Goal: Task Accomplishment & Management: Use online tool/utility

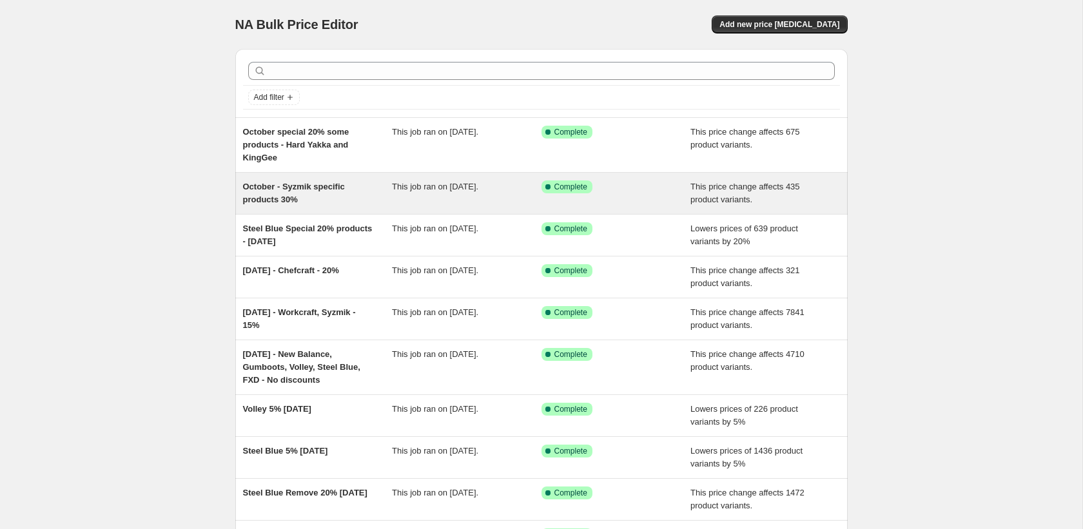
click at [261, 197] on span "October - Syzmik specific products 30%" at bounding box center [294, 193] width 102 height 23
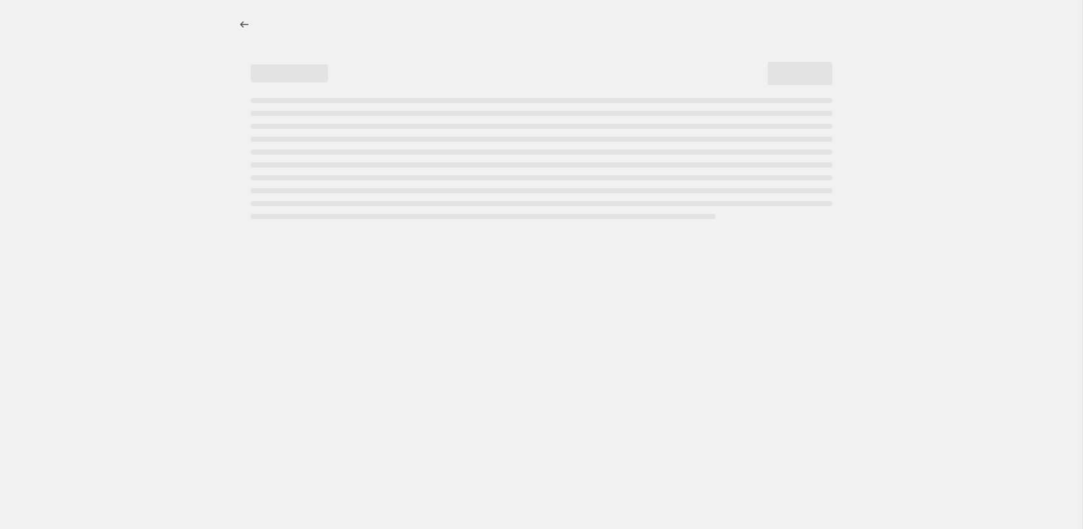
select select "pcap"
select select "no_change"
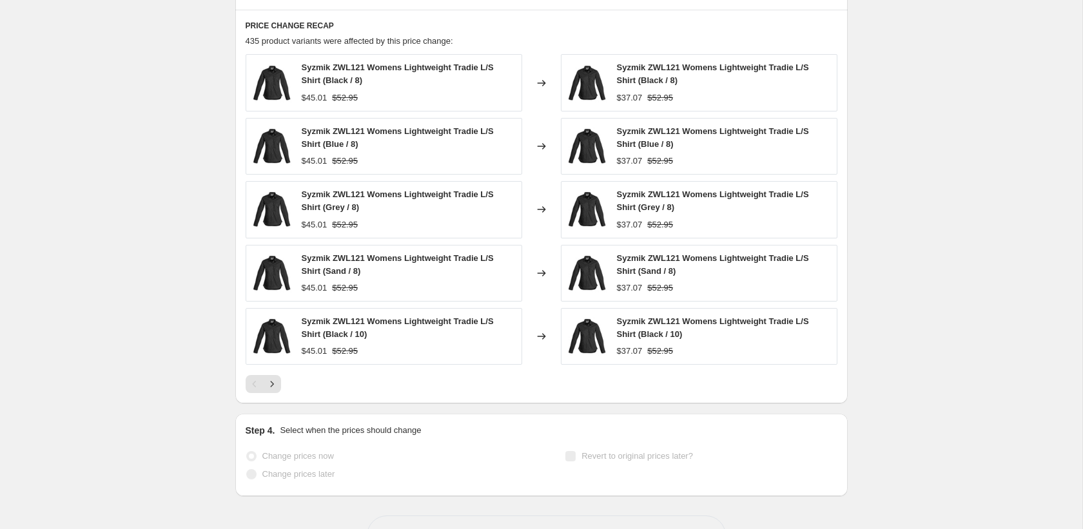
scroll to position [1353, 0]
